Goal: Task Accomplishment & Management: Complete application form

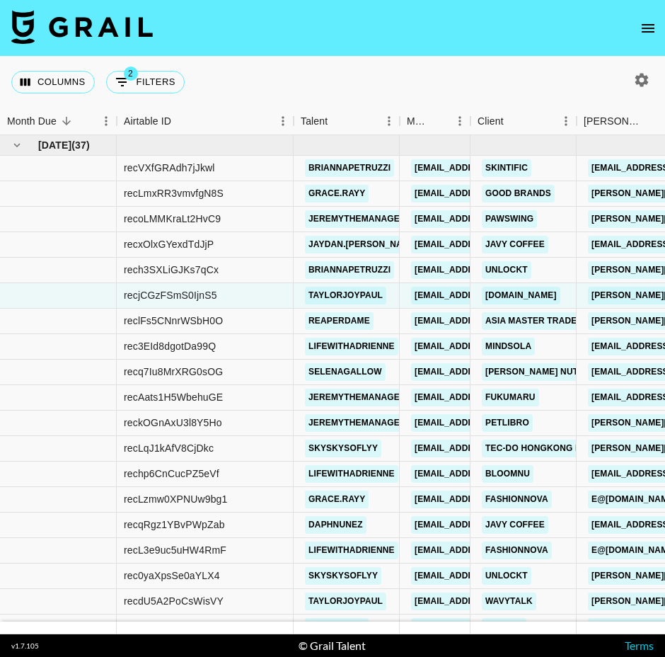
scroll to position [2, 0]
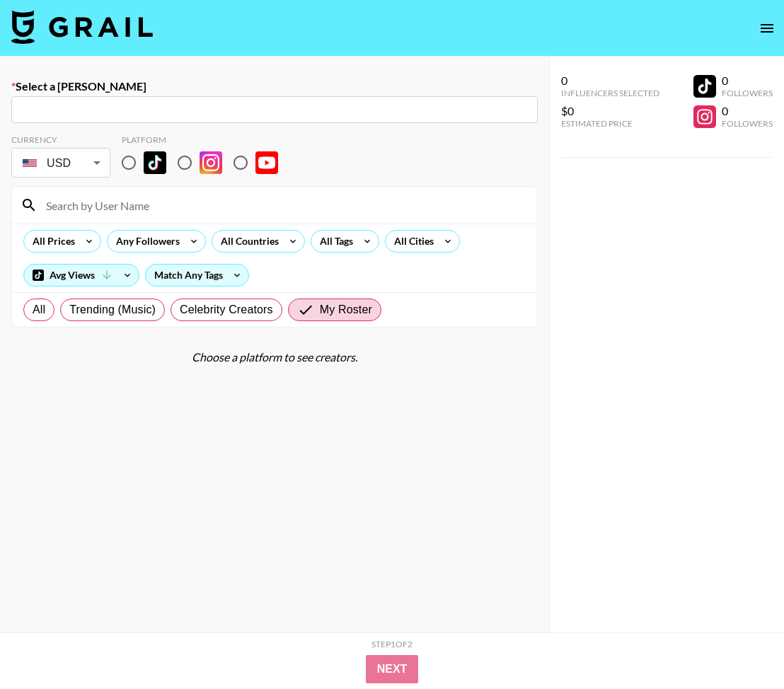
click at [79, 23] on img at bounding box center [82, 27] width 142 height 34
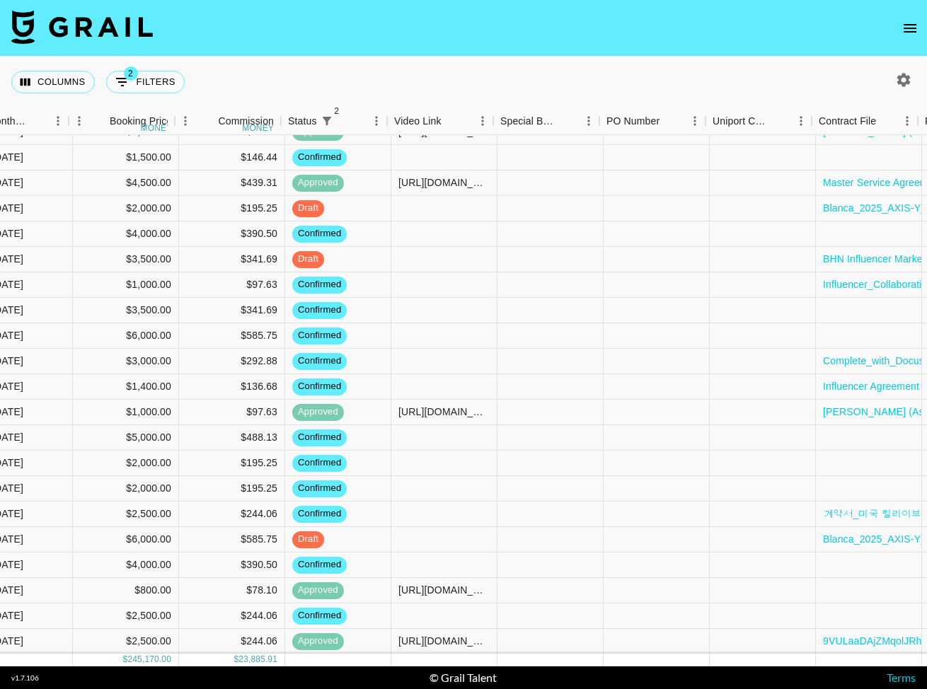
scroll to position [113, 1187]
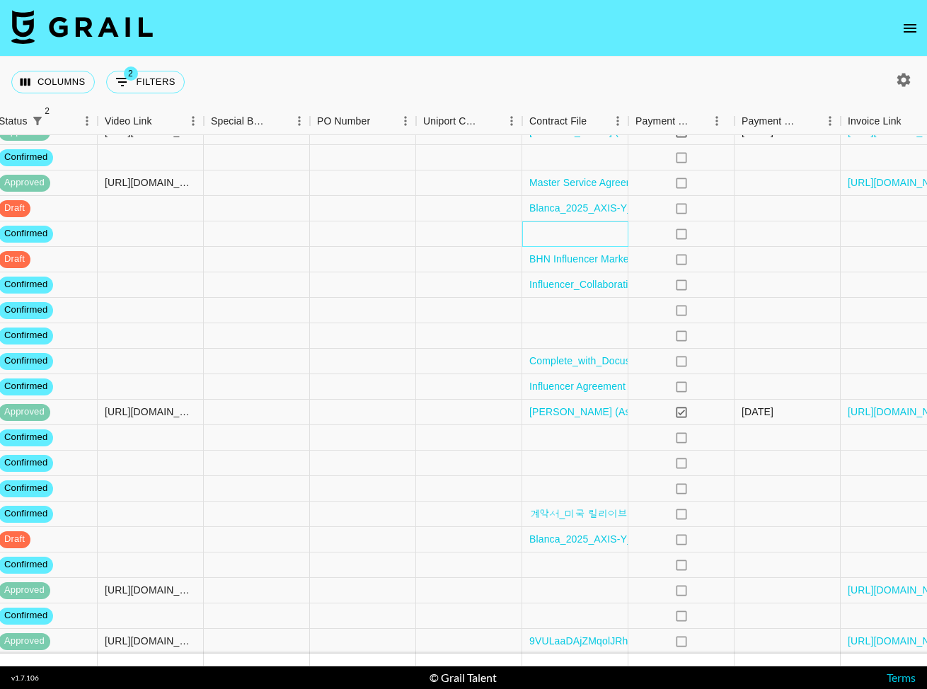
click at [590, 232] on div at bounding box center [575, 234] width 106 height 25
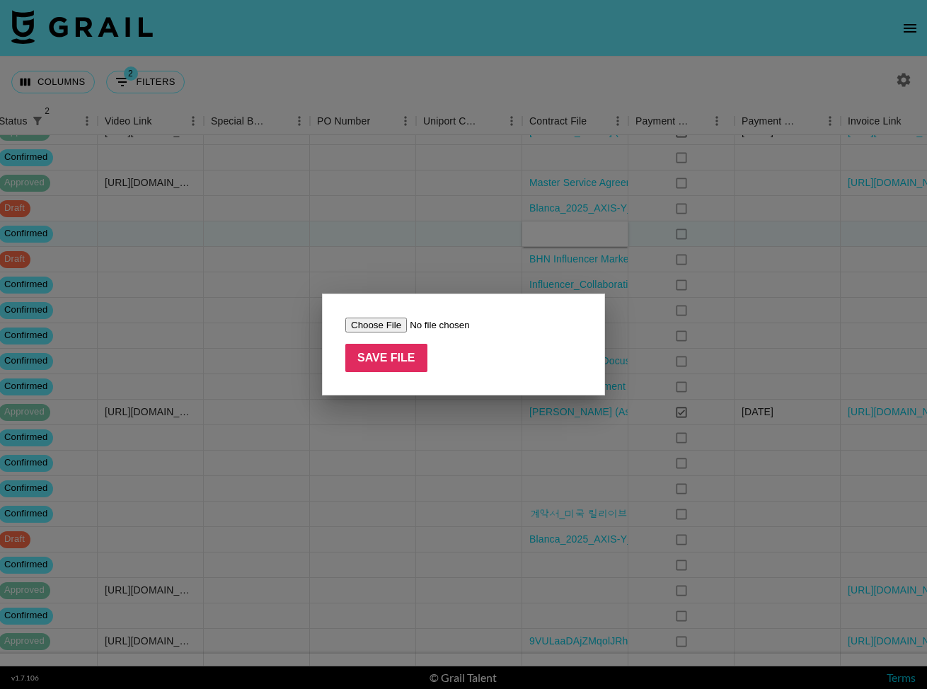
click at [400, 324] on input "file" at bounding box center [434, 325] width 179 height 15
type input "C:\fakepath\Influencer Agreement-MindSola-20251009-lifewithadrienne.pdf"
click at [411, 363] on input "Save File" at bounding box center [386, 358] width 82 height 28
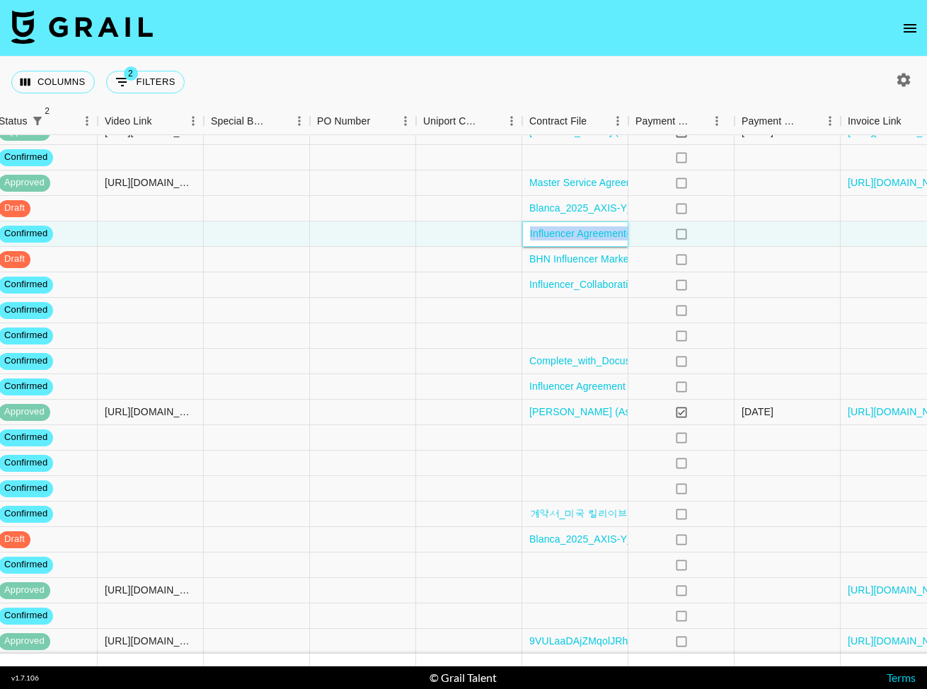
scroll to position [112, 1187]
click at [604, 81] on div "Columns 2 Filters + Booking" at bounding box center [463, 82] width 927 height 51
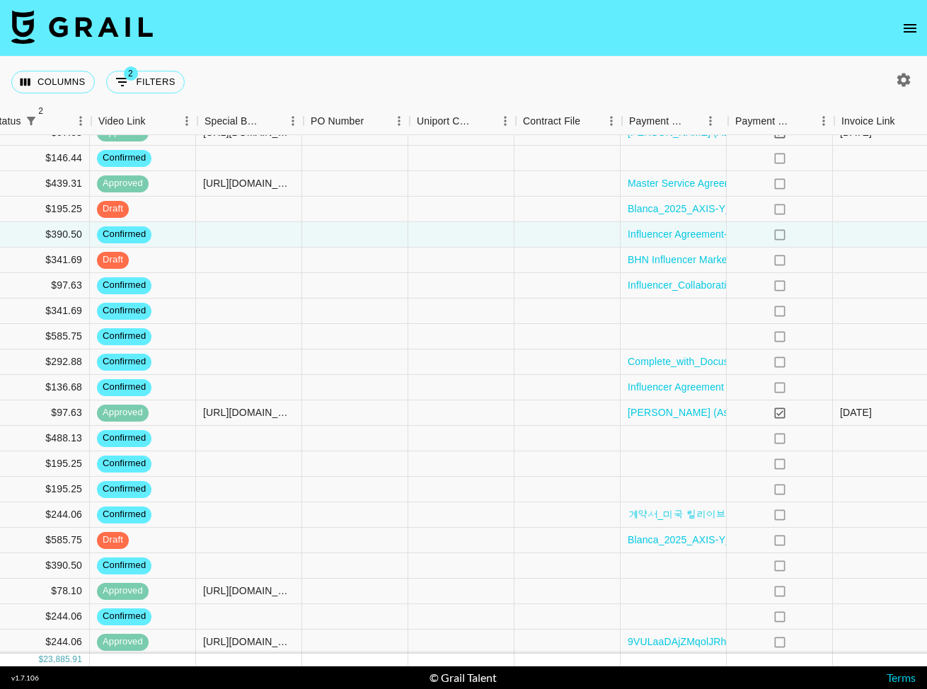
scroll to position [112, 1193]
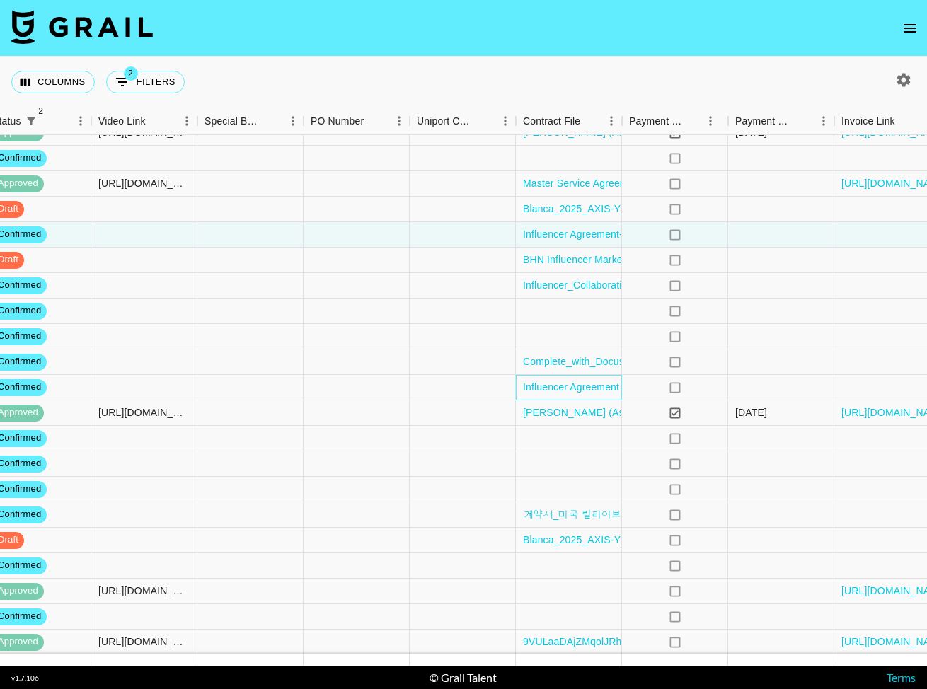
click at [520, 380] on div "Influencer Agreement ([PERSON_NAME] and Fashion Nova).pdf" at bounding box center [569, 387] width 106 height 25
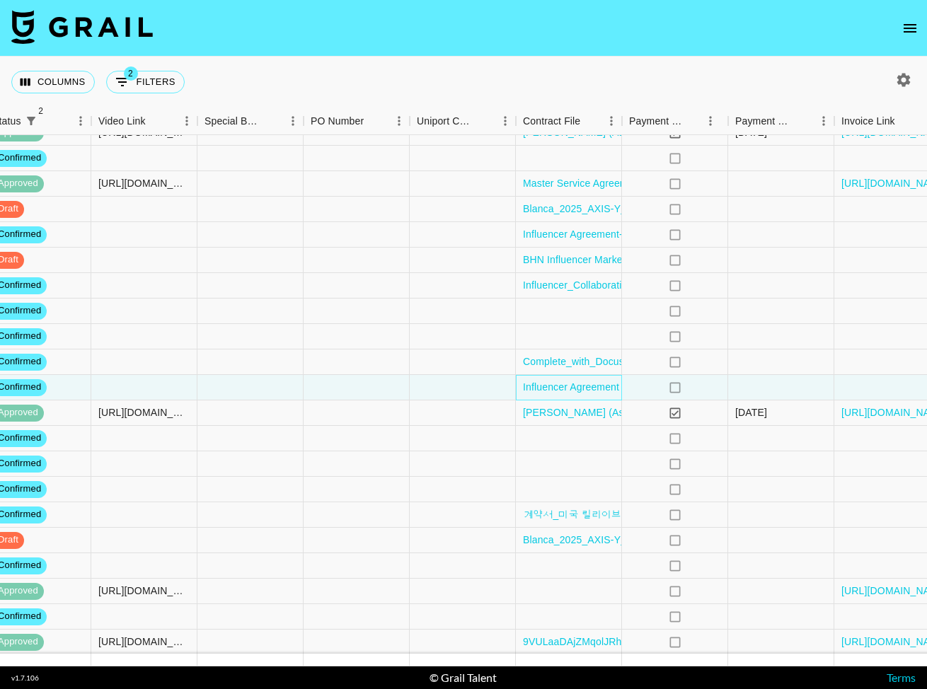
click at [522, 380] on div "Influencer Agreement ([PERSON_NAME] and Fashion Nova).pdf" at bounding box center [569, 387] width 106 height 25
click at [522, 379] on div "Influencer Agreement ([PERSON_NAME] and Fashion Nova).pdf" at bounding box center [569, 387] width 106 height 25
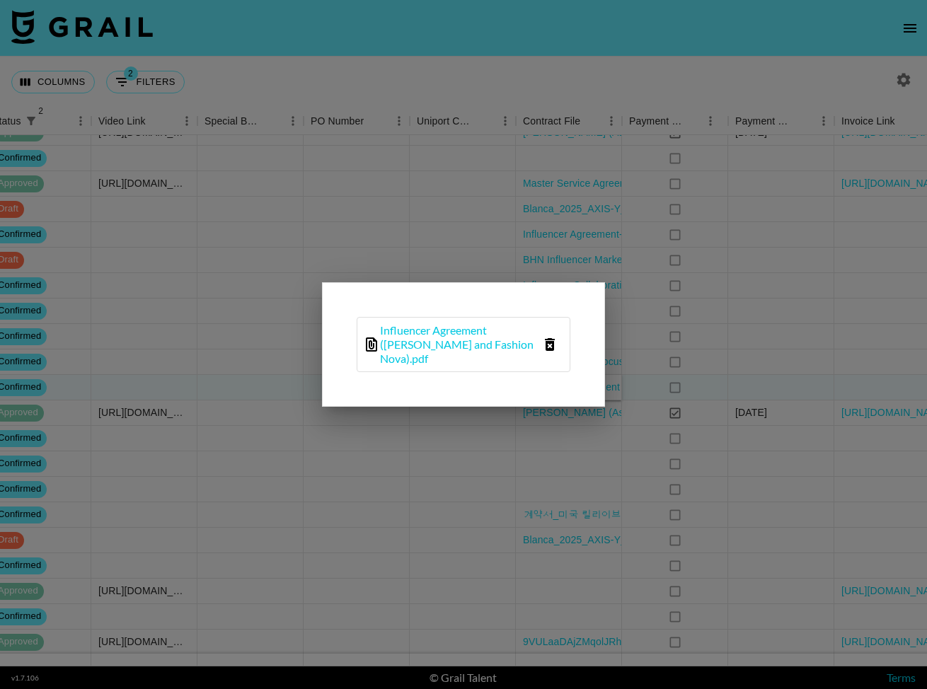
click at [550, 342] on icon "delete file" at bounding box center [550, 344] width 10 height 13
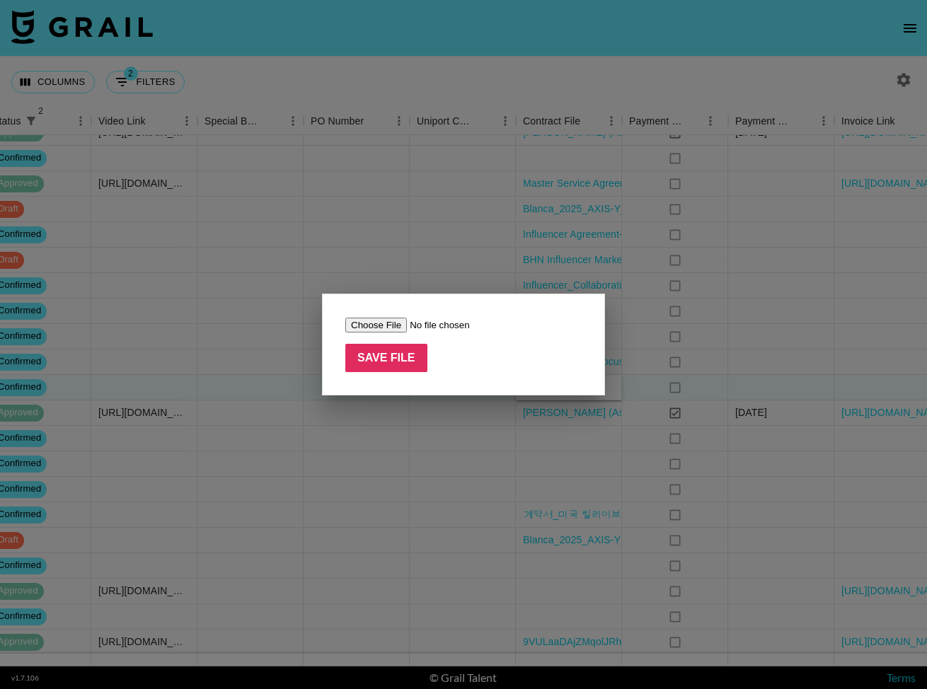
click at [384, 322] on input "file" at bounding box center [434, 325] width 179 height 15
type input "C:\fakepath\Influencer Agreement (Grace Ray and Fashion Nova).pdf"
click at [394, 357] on input "Save File" at bounding box center [386, 358] width 82 height 28
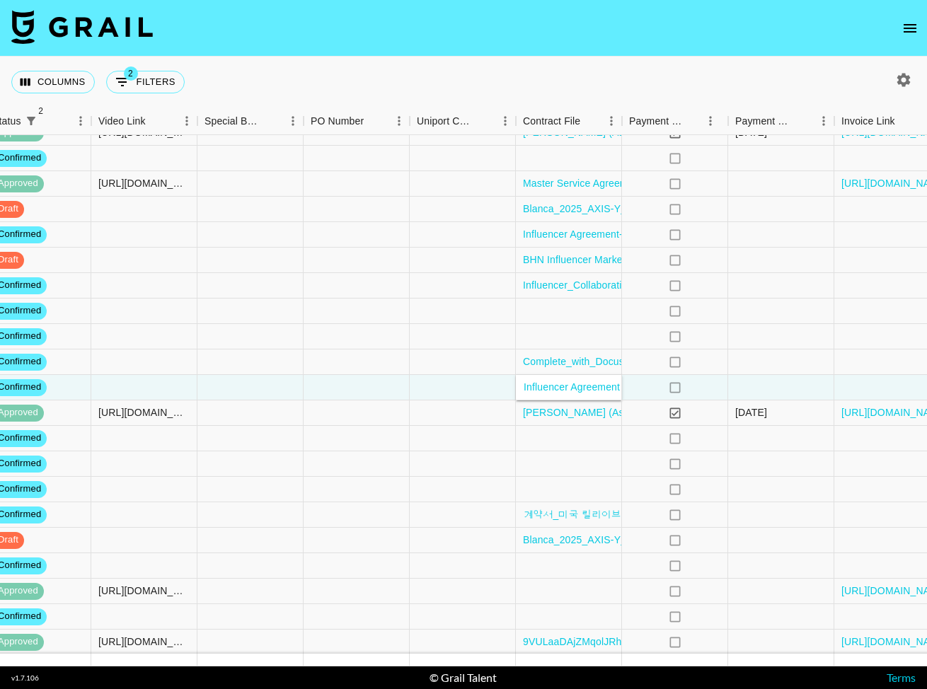
click at [529, 64] on div "Columns 2 Filters + Booking" at bounding box center [463, 82] width 927 height 51
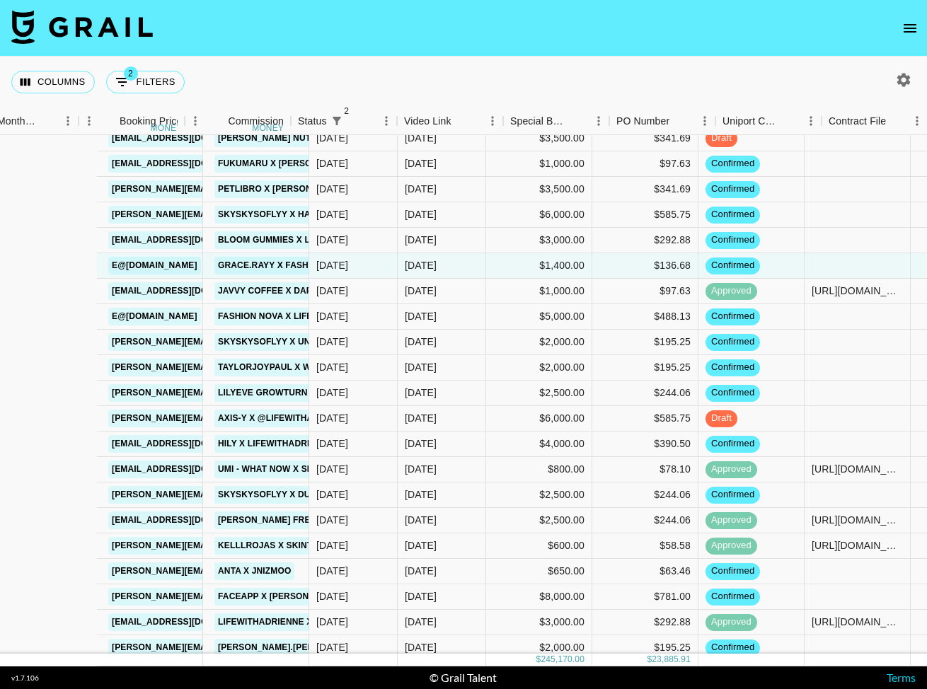
scroll to position [234, 1264]
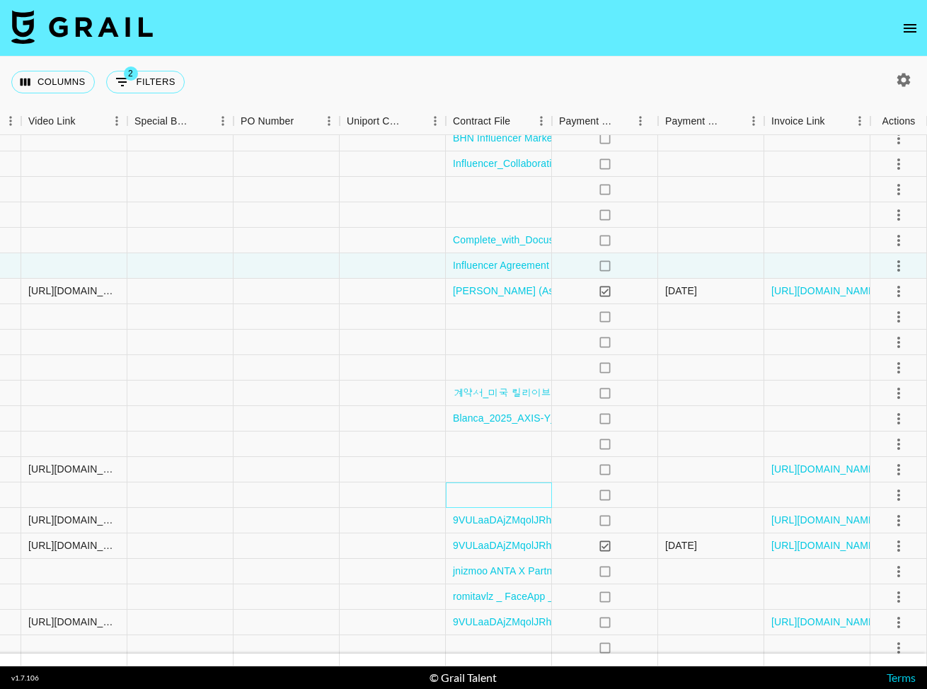
click at [504, 492] on div at bounding box center [499, 495] width 106 height 25
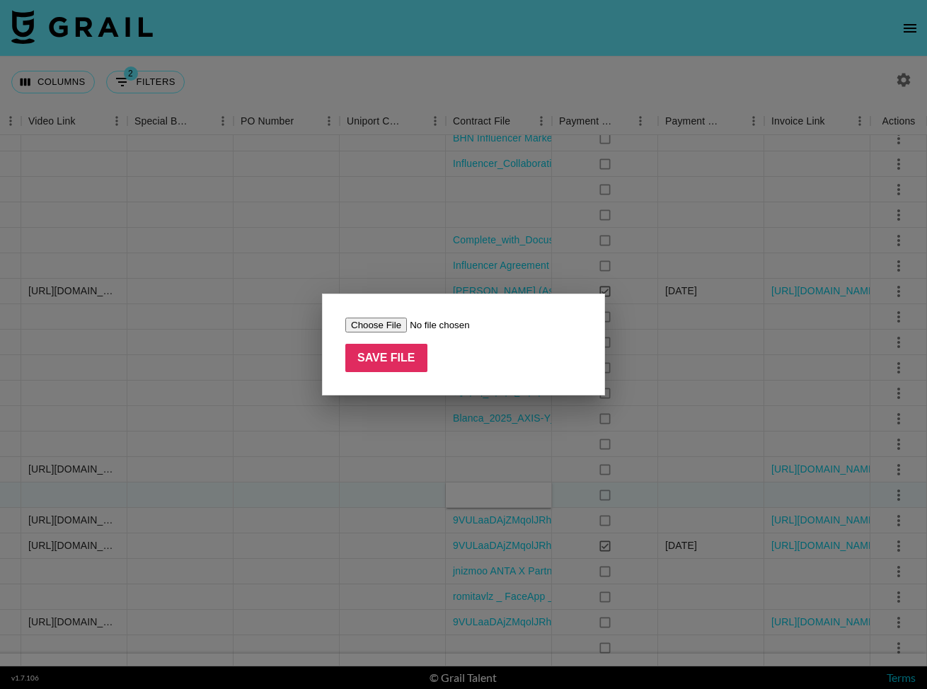
click at [387, 324] on input "file" at bounding box center [434, 325] width 179 height 15
type input "C:\fakepath\【skyskysoflyy】✖️【Duet】 .pdf"
click at [384, 356] on input "Save File" at bounding box center [386, 358] width 82 height 28
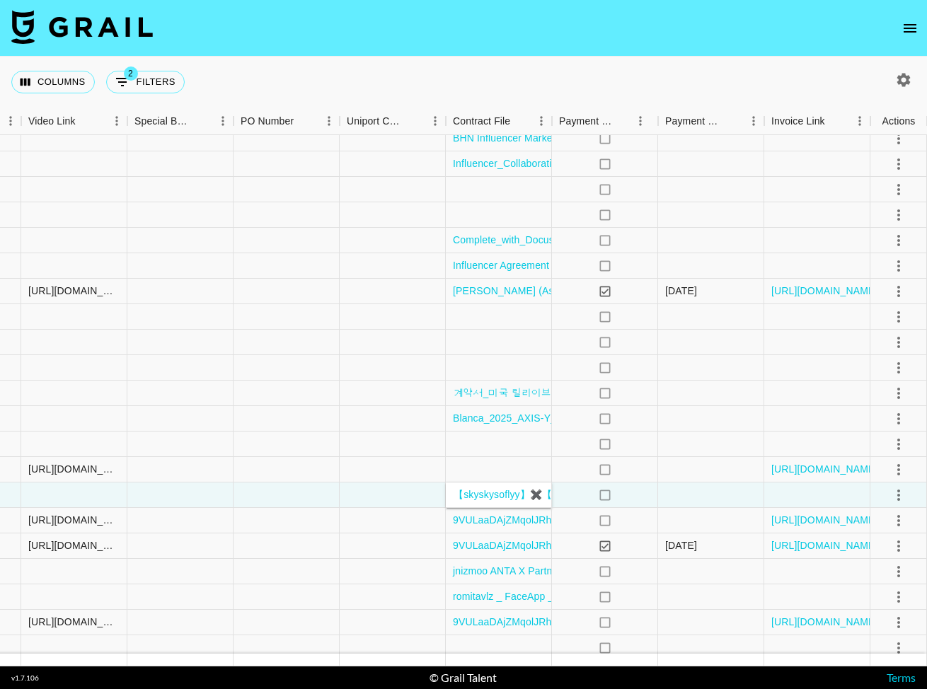
click at [479, 63] on div "Columns 2 Filters + Booking" at bounding box center [463, 82] width 927 height 51
